Goal: Task Accomplishment & Management: Use online tool/utility

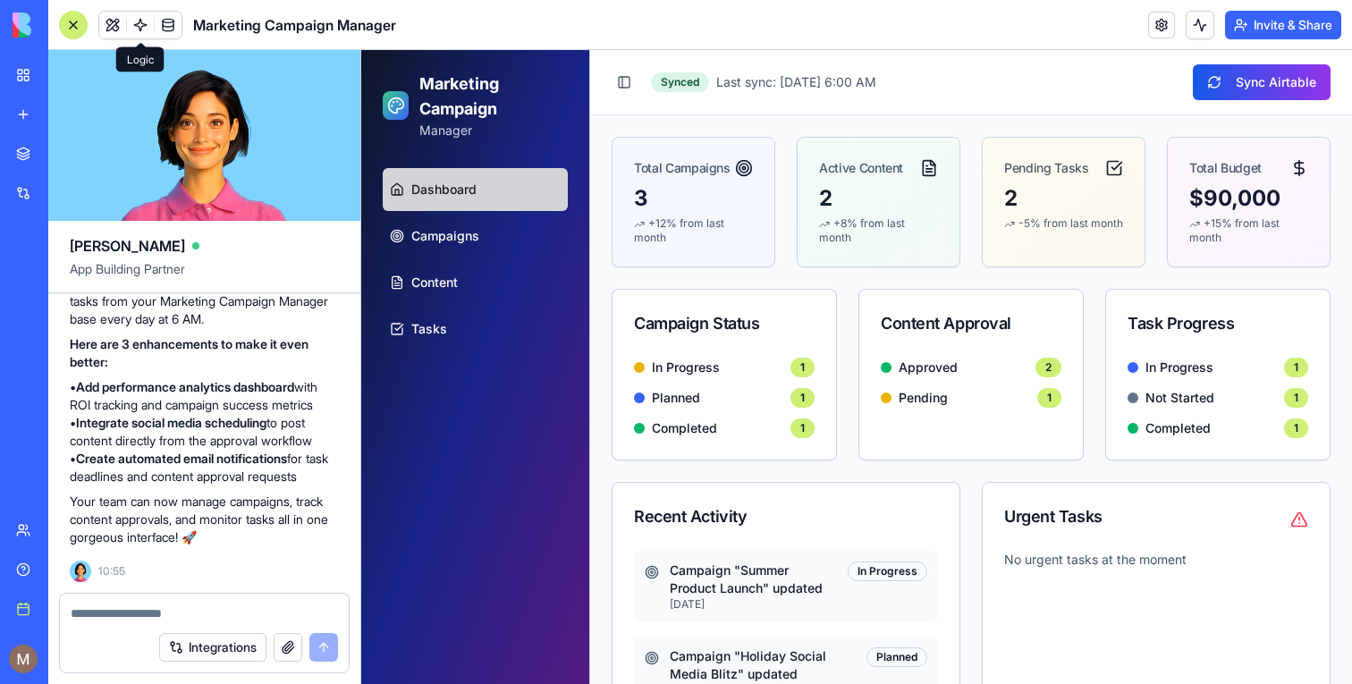
click at [139, 27] on link at bounding box center [140, 25] width 27 height 27
